Goal: Task Accomplishment & Management: Manage account settings

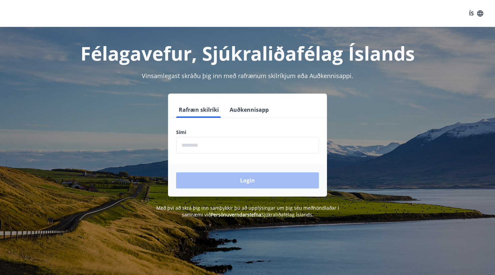
click at [216, 146] on input "phone" at bounding box center [247, 145] width 143 height 17
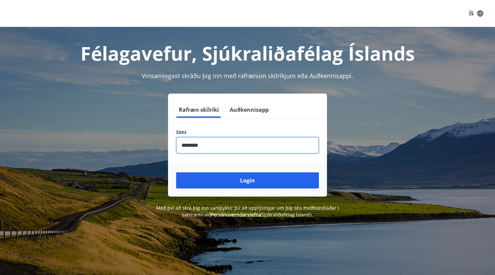
type input "********"
click at [248, 181] on button "Login" at bounding box center [247, 180] width 143 height 16
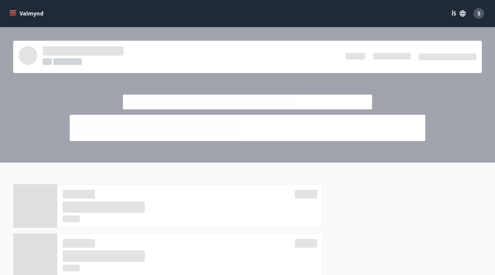
click at [480, 14] on span "S" at bounding box center [479, 13] width 3 height 7
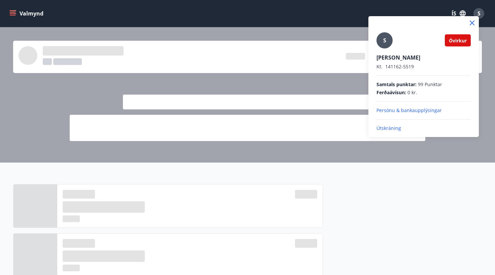
click at [480, 14] on div at bounding box center [247, 137] width 495 height 275
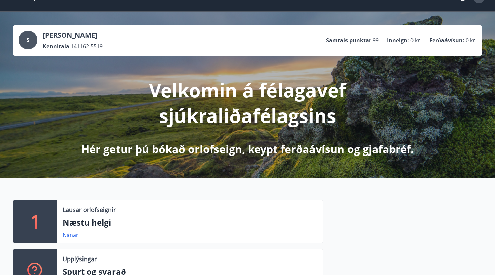
scroll to position [33, 0]
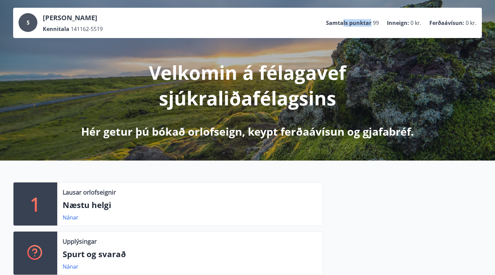
drag, startPoint x: 344, startPoint y: 21, endPoint x: 365, endPoint y: 27, distance: 22.1
click at [365, 27] on ul "Samtals punktar 99 Inneign : 0 kr. Ferðaávísun : 0 kr." at bounding box center [401, 23] width 151 height 13
click at [380, 23] on ul "Samtals punktar 99 Inneign : 0 kr. Ferðaávísun : 0 kr." at bounding box center [401, 23] width 151 height 13
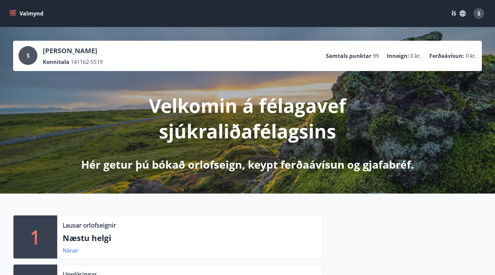
scroll to position [0, 0]
click at [10, 12] on icon "menu" at bounding box center [13, 12] width 6 height 1
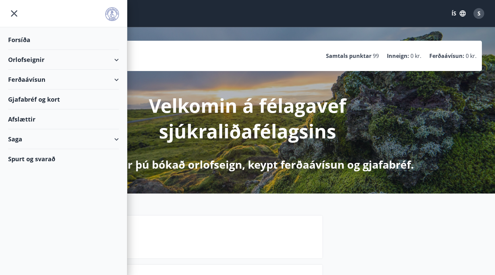
click at [88, 98] on div "Gjafabréf og kort" at bounding box center [63, 100] width 111 height 20
click at [23, 104] on div "Gjafabréf og kort" at bounding box center [63, 100] width 111 height 20
